Goal: Task Accomplishment & Management: Complete application form

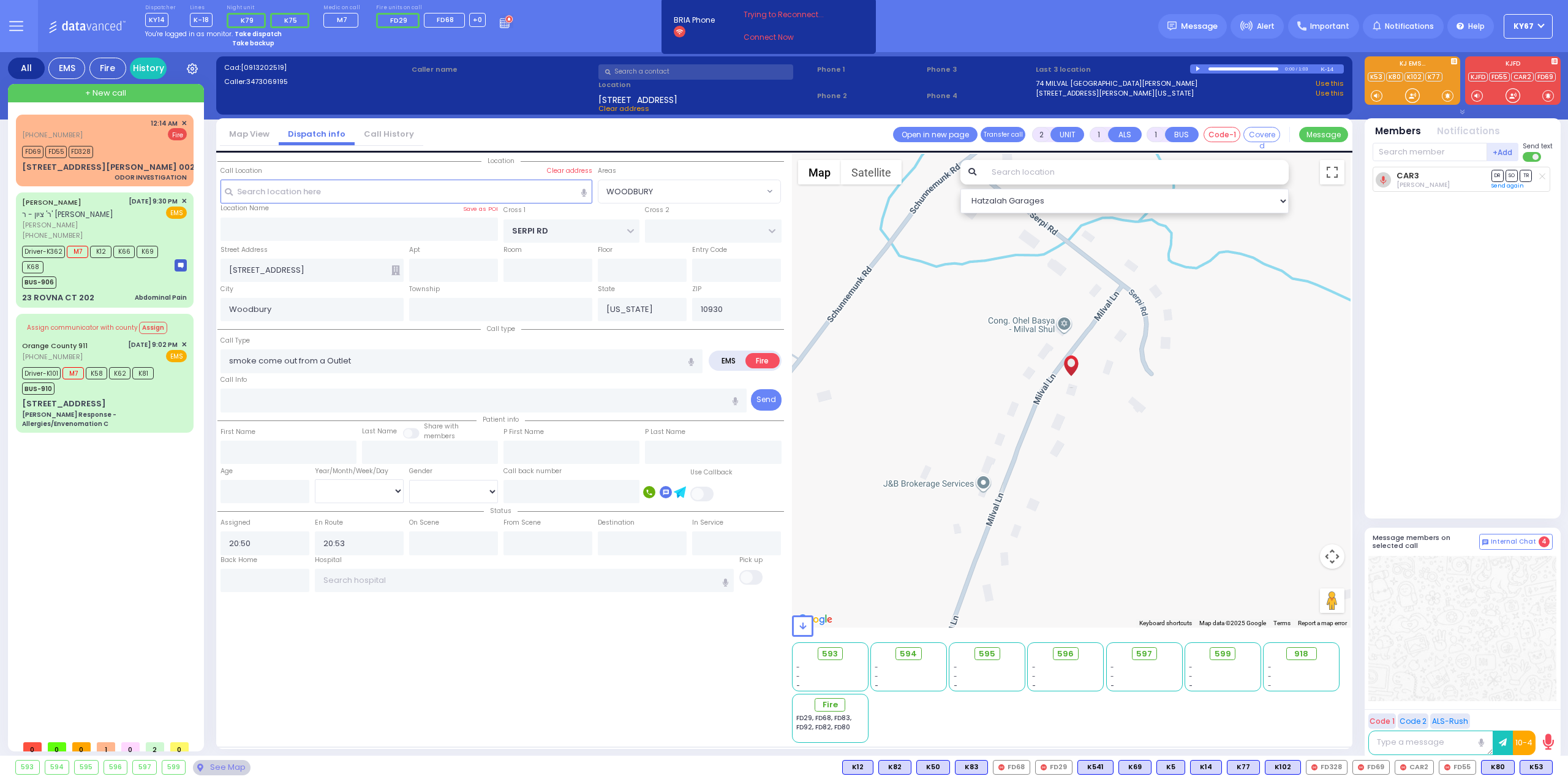
select select "WOODBURY"
select select
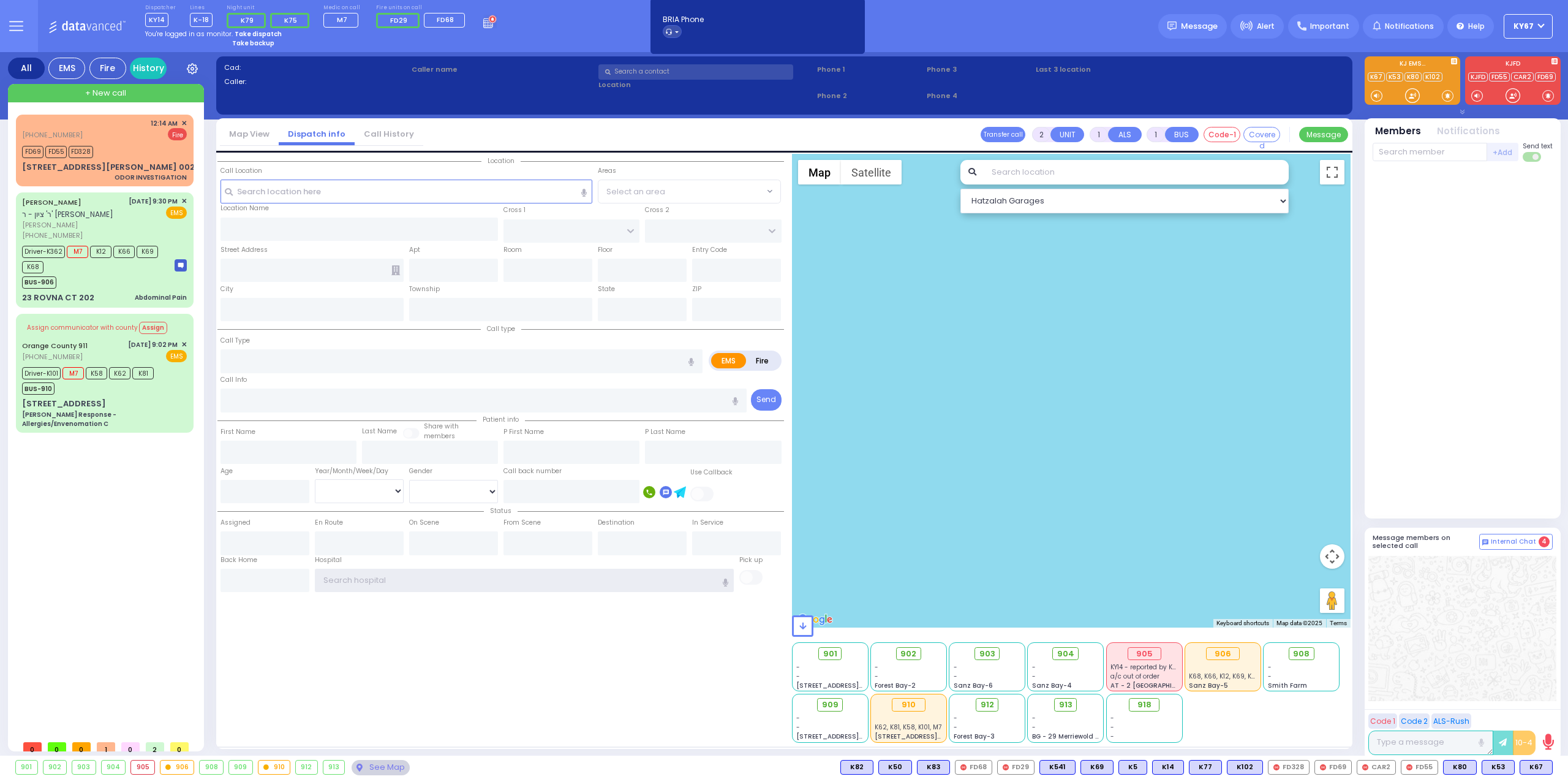
type input "Ky67"
click at [483, 24] on icon at bounding box center [489, 21] width 13 height 13
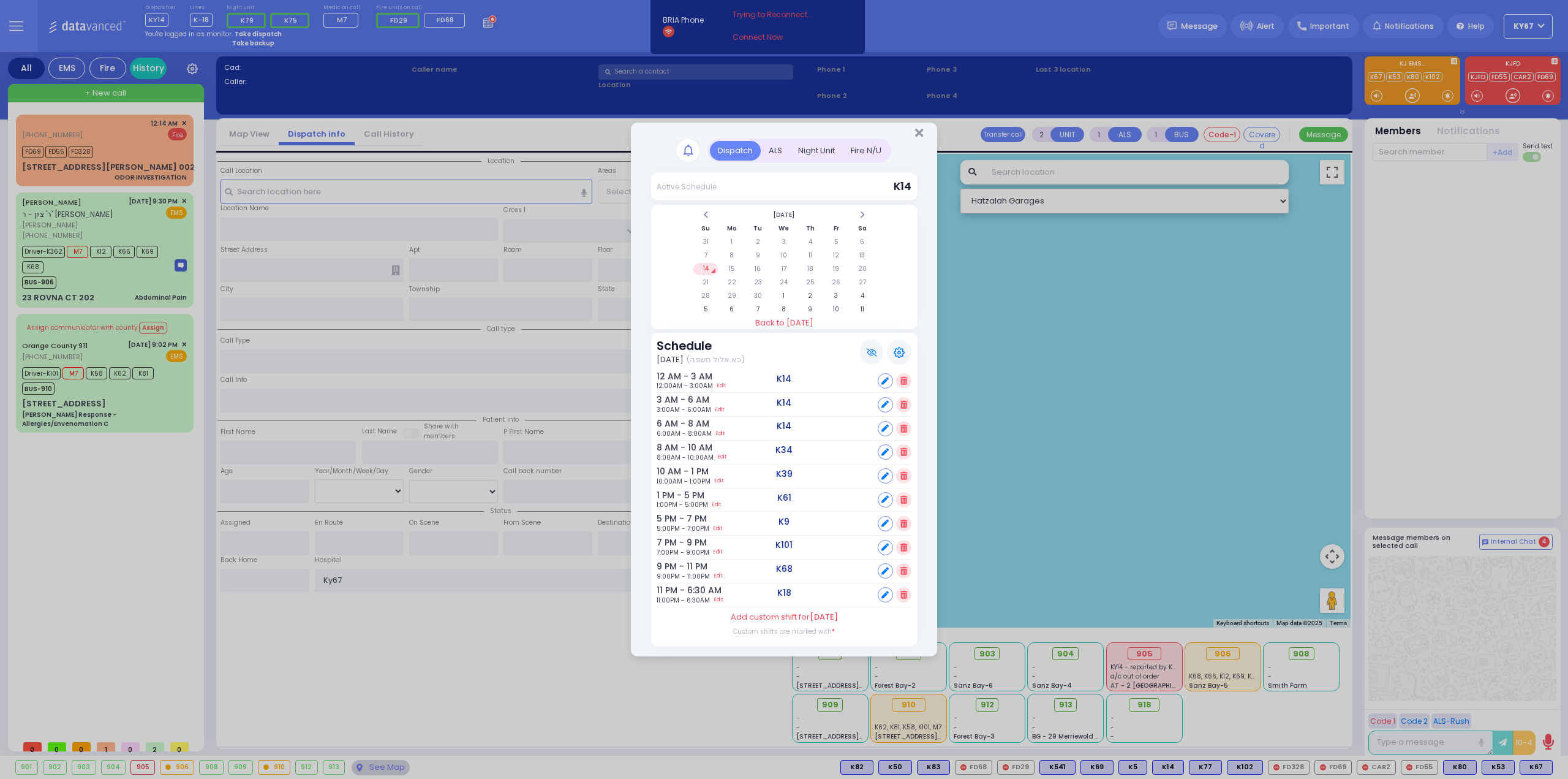
click at [850, 148] on div "Fire N/U" at bounding box center [865, 151] width 46 height 20
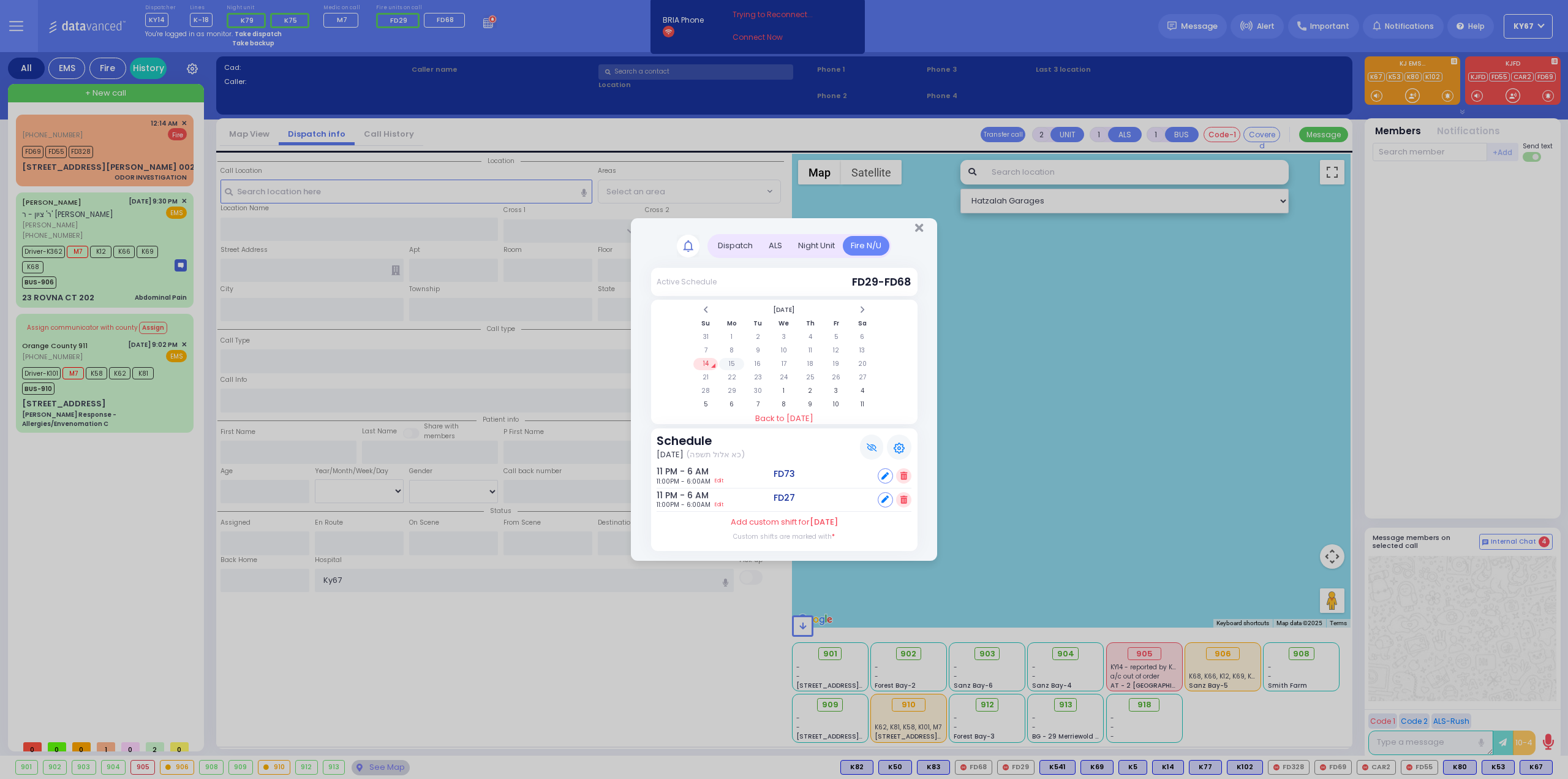
click at [737, 366] on td "15" at bounding box center [732, 363] width 25 height 12
click at [755, 363] on td "16" at bounding box center [758, 363] width 25 height 12
click at [784, 367] on td "17" at bounding box center [784, 363] width 25 height 12
click at [812, 366] on td "18" at bounding box center [810, 363] width 25 height 12
click at [833, 365] on td "19" at bounding box center [836, 363] width 25 height 12
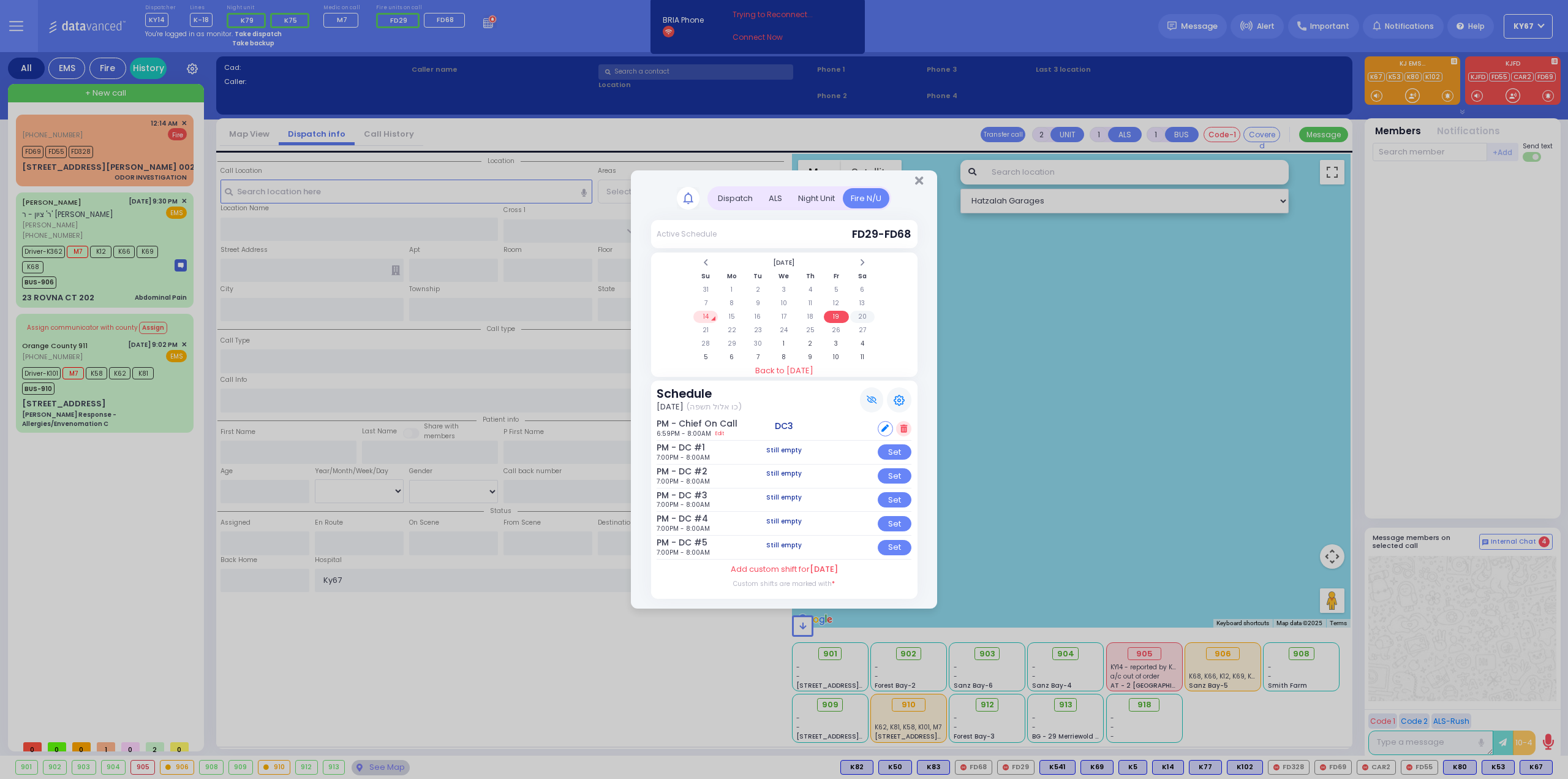
click at [867, 317] on td "20" at bounding box center [863, 317] width 25 height 12
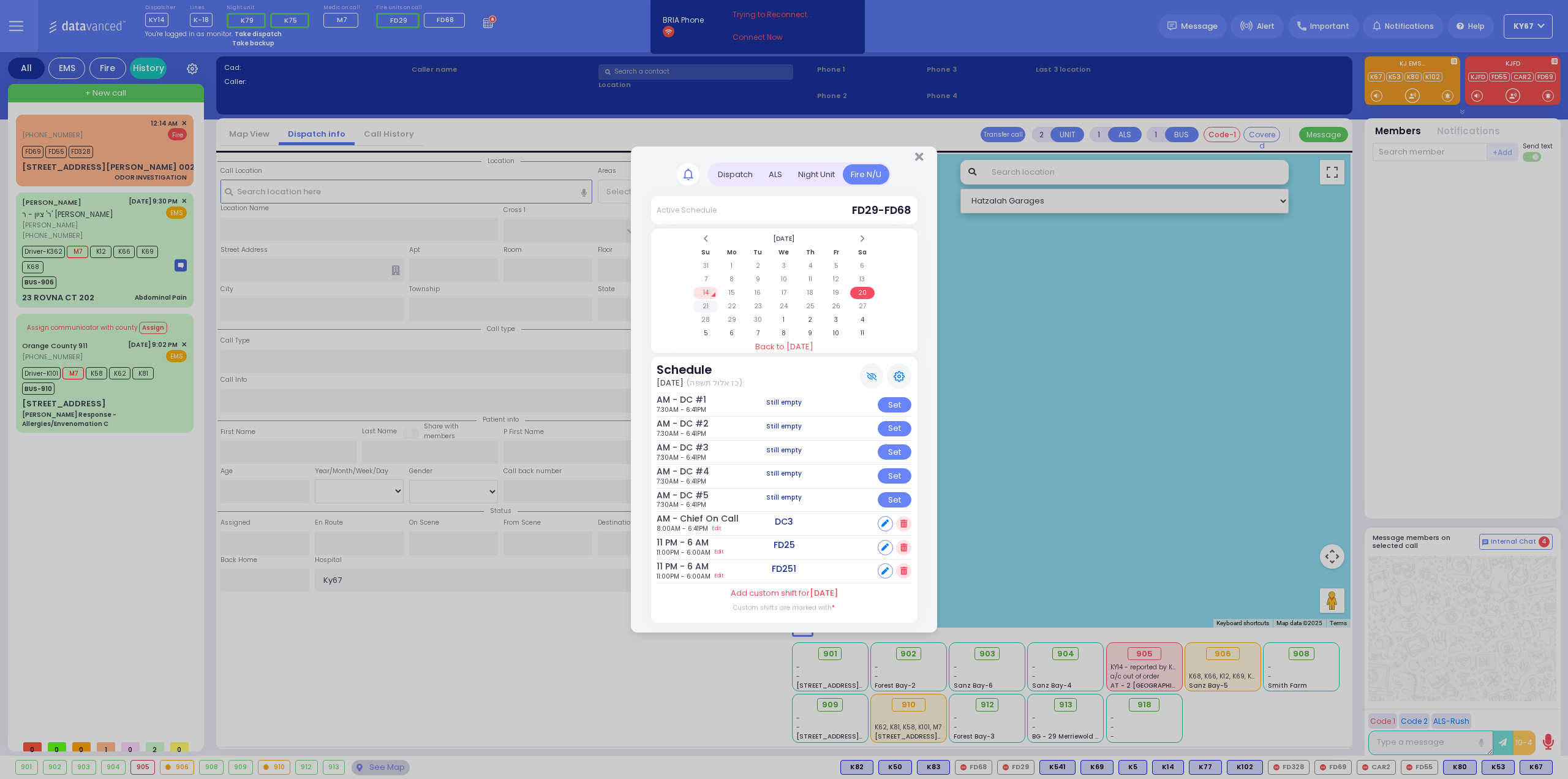
click at [705, 306] on td "21" at bounding box center [706, 306] width 25 height 12
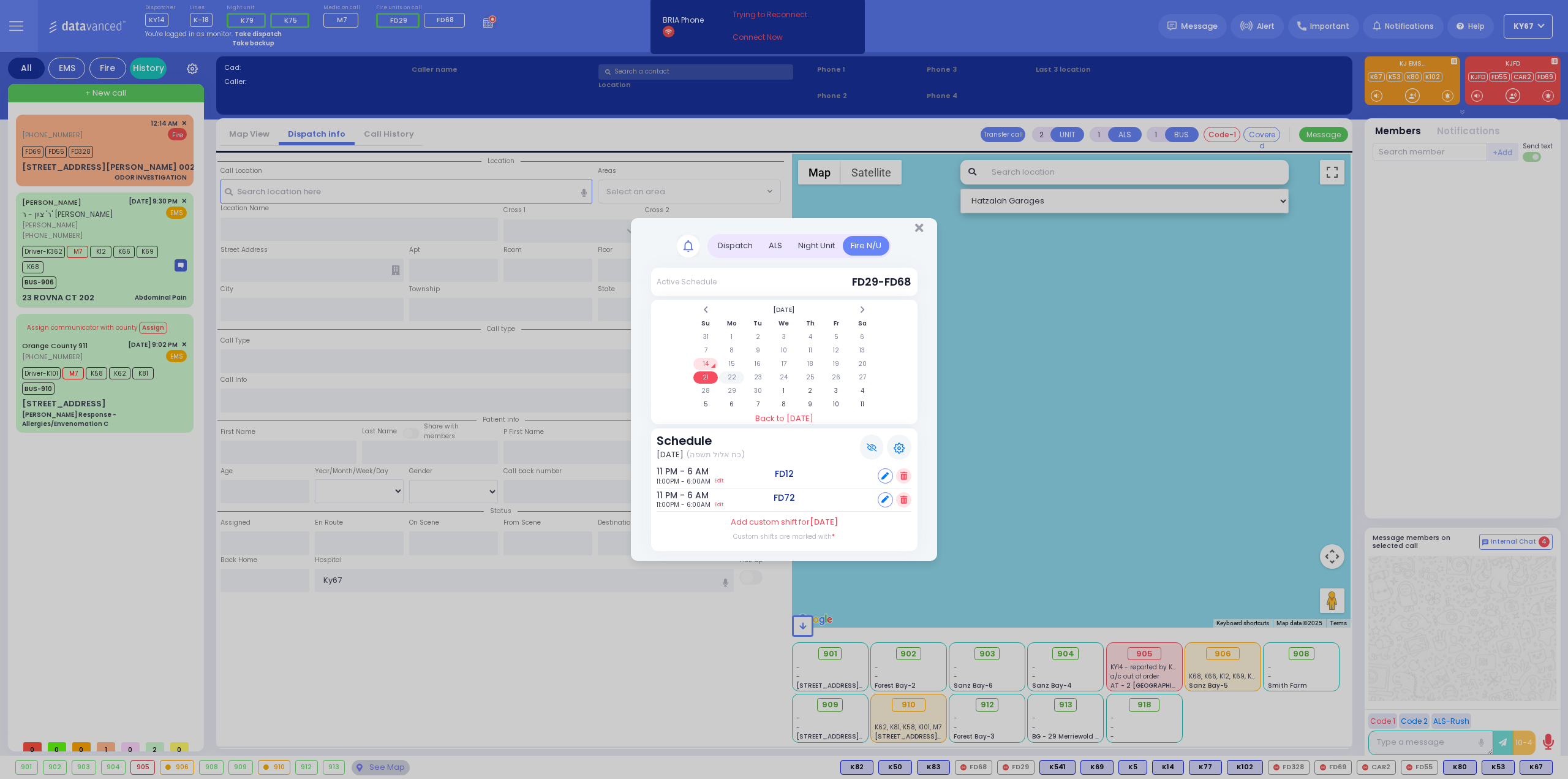
click at [732, 377] on td "22" at bounding box center [732, 377] width 25 height 12
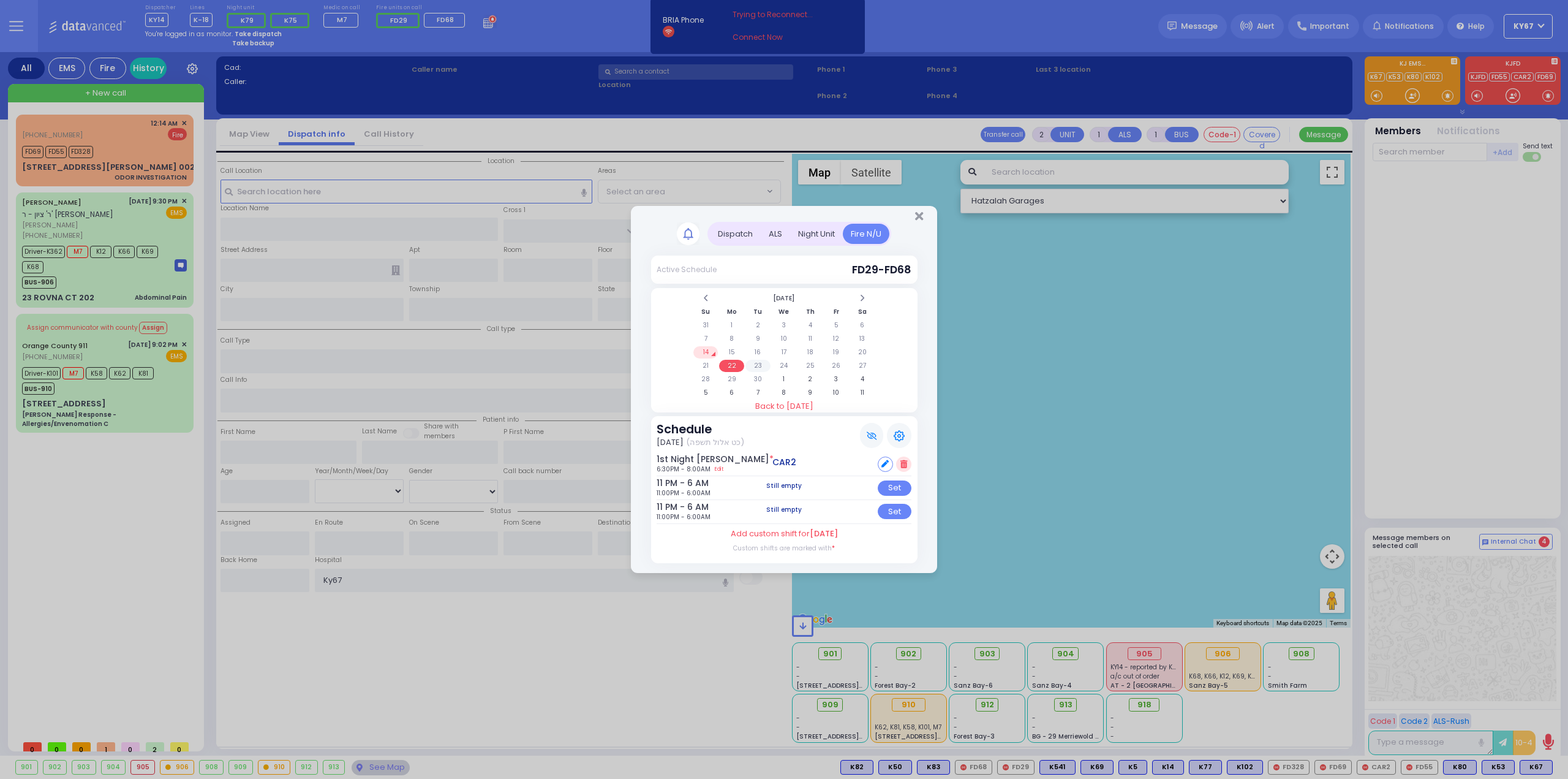
click at [753, 367] on td "23" at bounding box center [758, 365] width 25 height 12
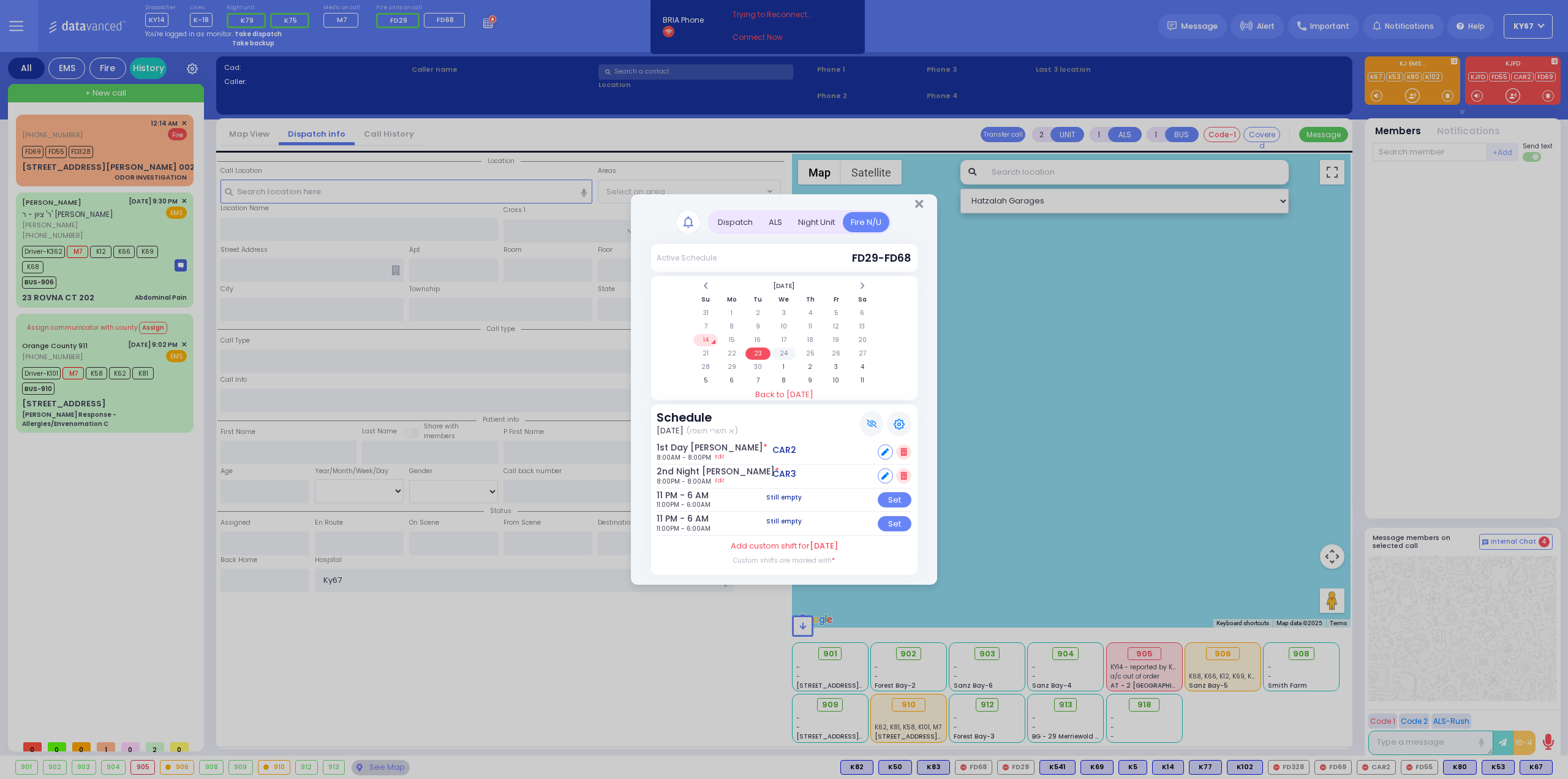
click at [786, 357] on td "24" at bounding box center [784, 353] width 25 height 12
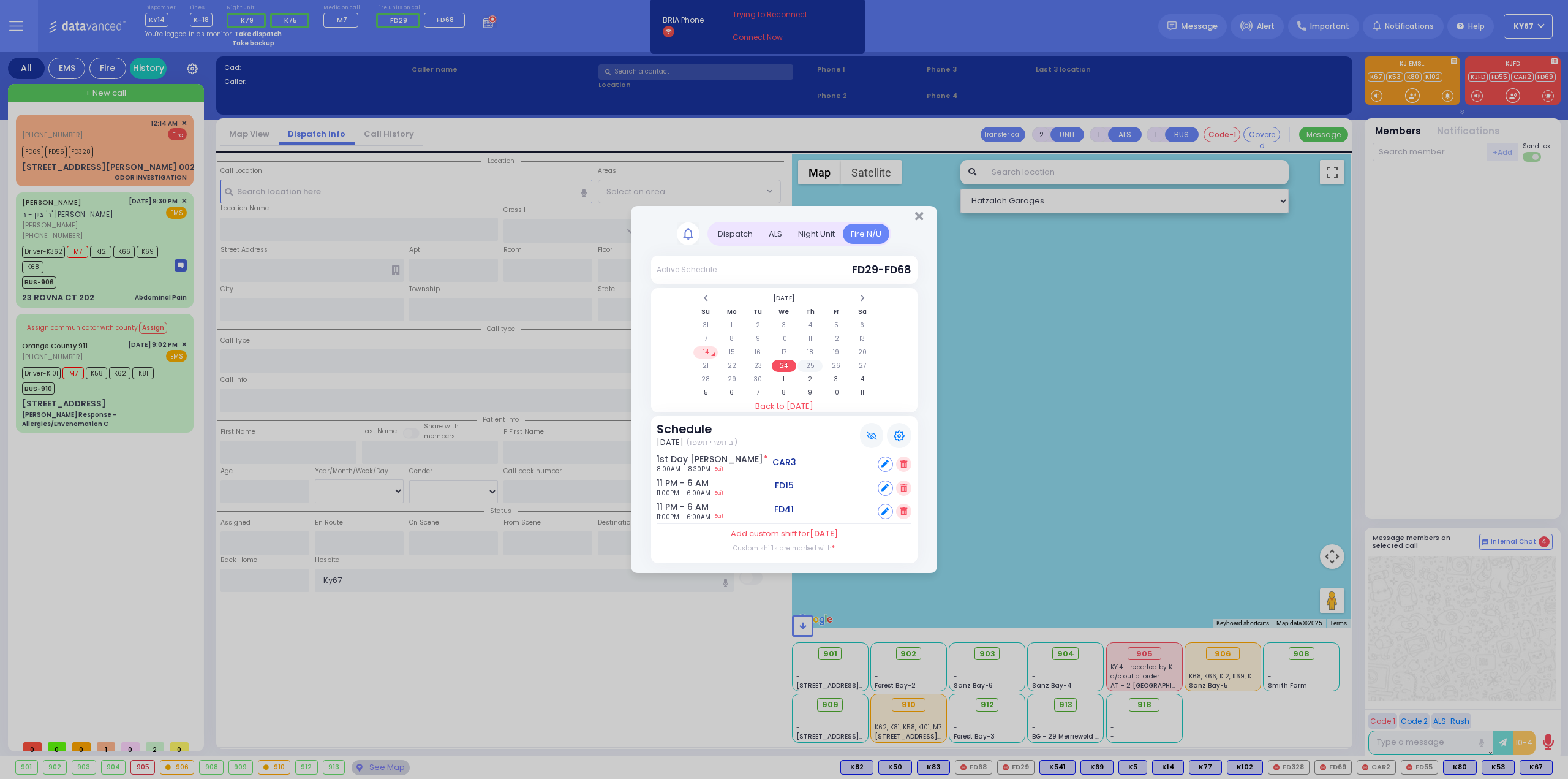
click at [817, 367] on td "25" at bounding box center [810, 365] width 25 height 12
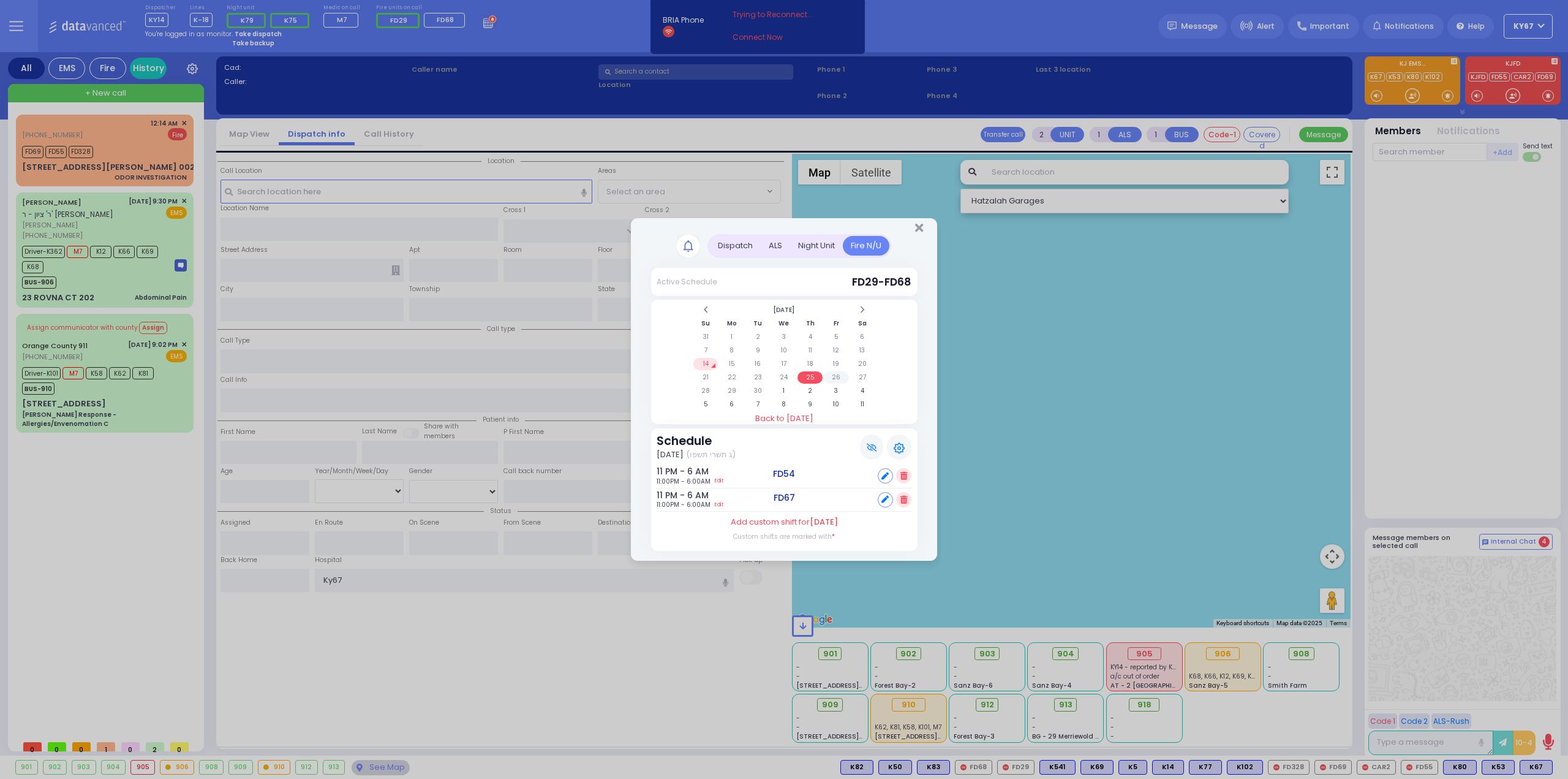
click at [836, 377] on td "26" at bounding box center [836, 377] width 25 height 12
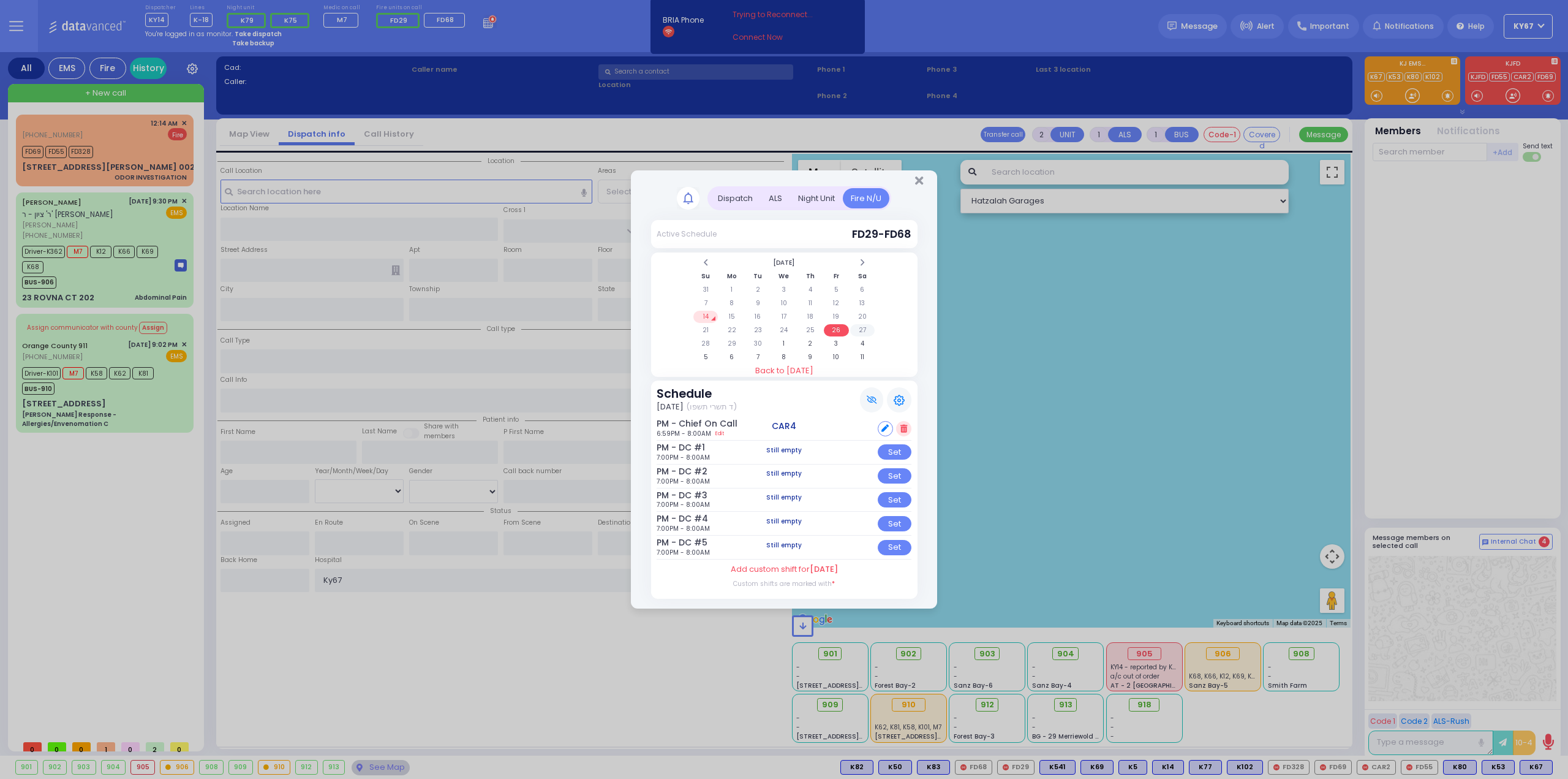
click at [864, 332] on td "27" at bounding box center [863, 330] width 25 height 12
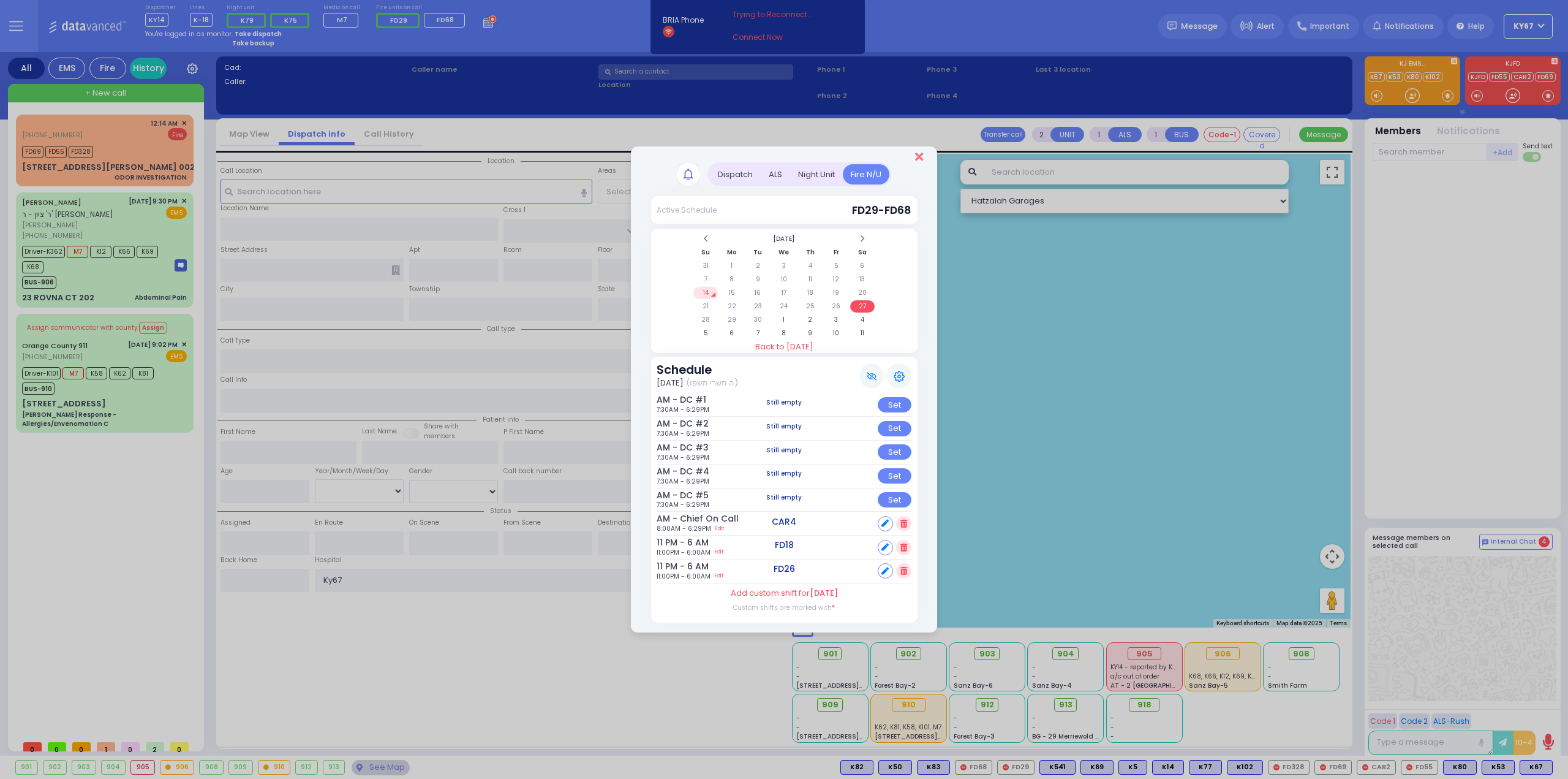
click at [917, 156] on icon "Close" at bounding box center [919, 157] width 8 height 12
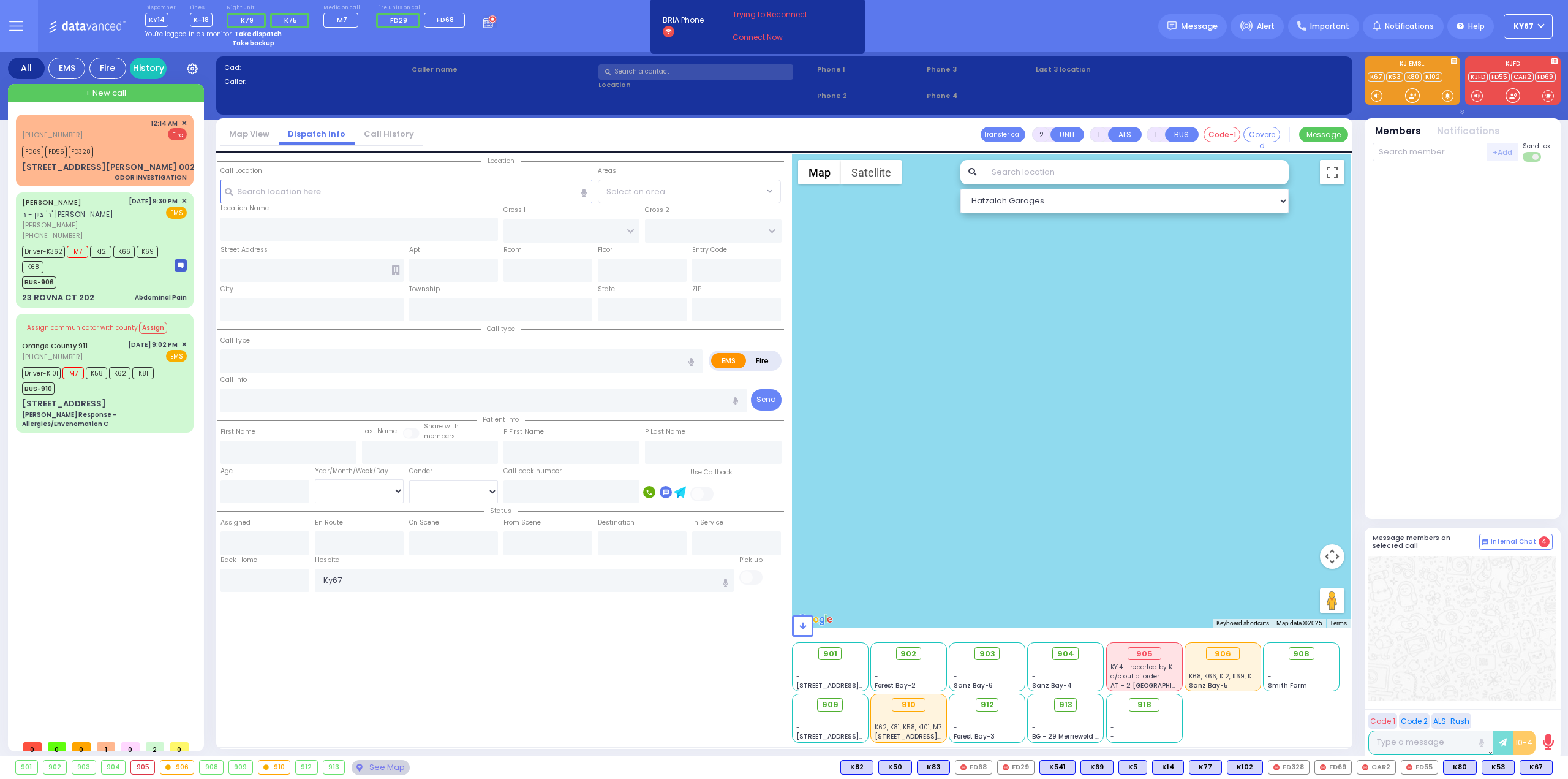
click at [89, 605] on div "[PHONE_NUMBER] 12:14 AM ✕" at bounding box center [107, 424] width 183 height 619
